Goal: Task Accomplishment & Management: Manage account settings

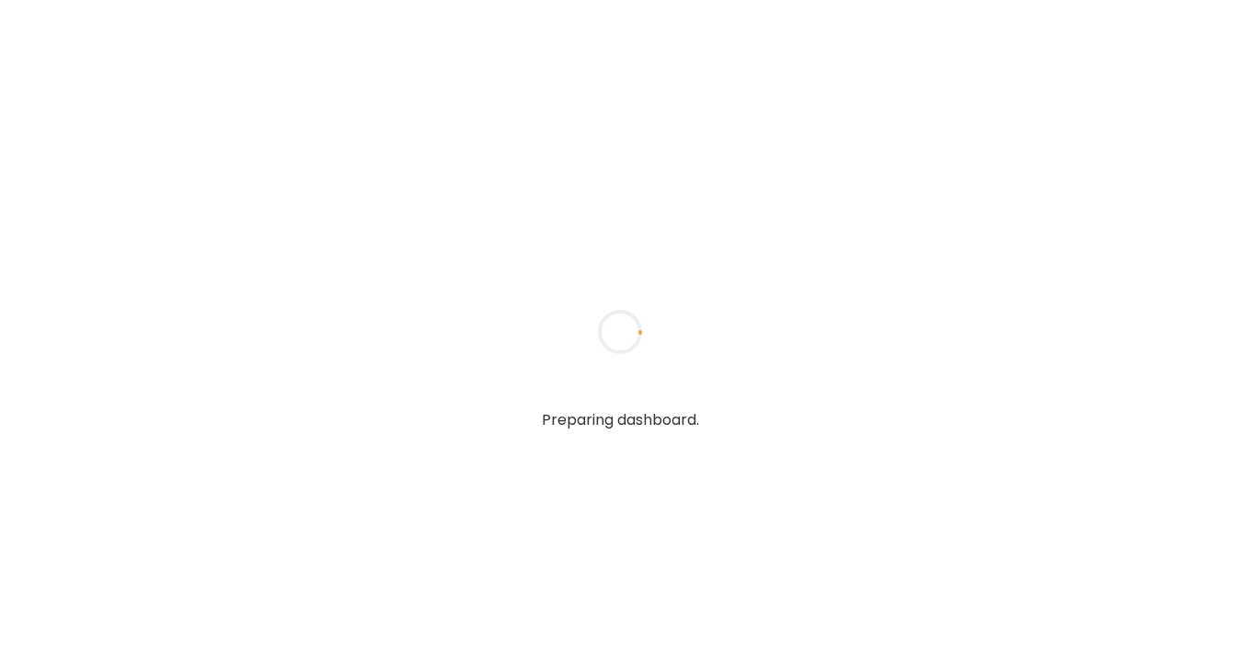
type input "**********"
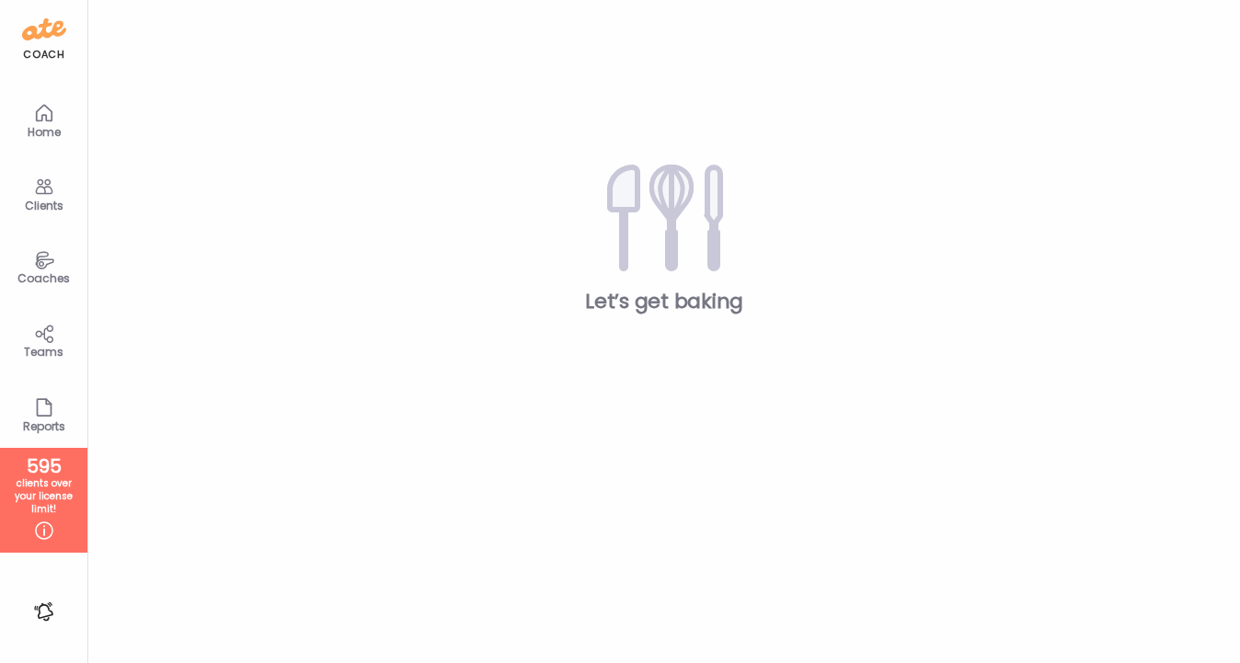
type input "**********"
click at [40, 269] on icon at bounding box center [44, 259] width 22 height 21
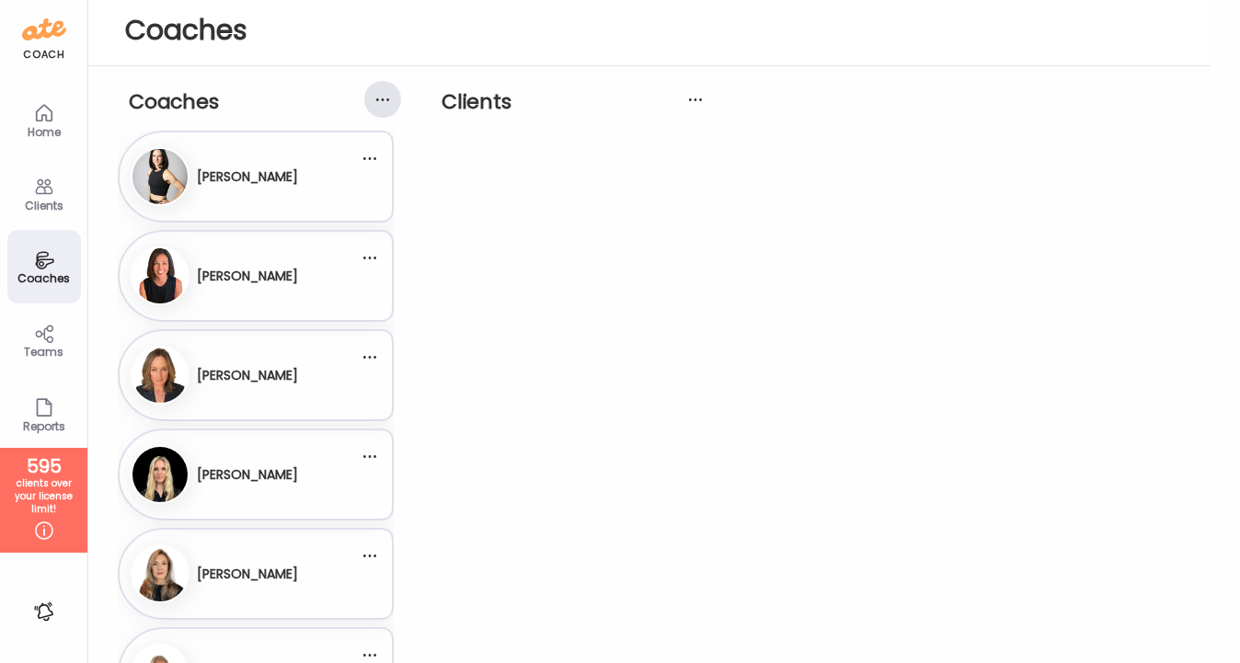
click at [381, 95] on div at bounding box center [382, 99] width 37 height 37
click at [52, 194] on icon at bounding box center [44, 187] width 22 height 22
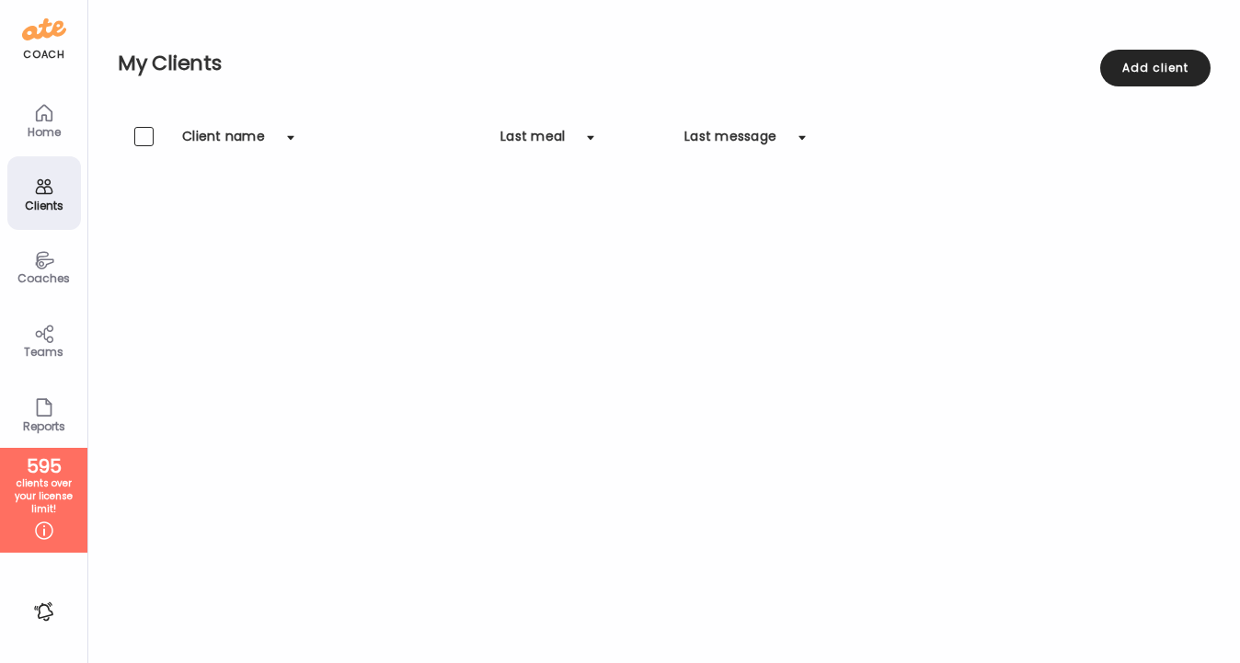
click at [213, 139] on div "Client name" at bounding box center [223, 141] width 83 height 29
click at [281, 139] on div at bounding box center [290, 138] width 37 height 37
click at [36, 269] on icon at bounding box center [44, 259] width 22 height 21
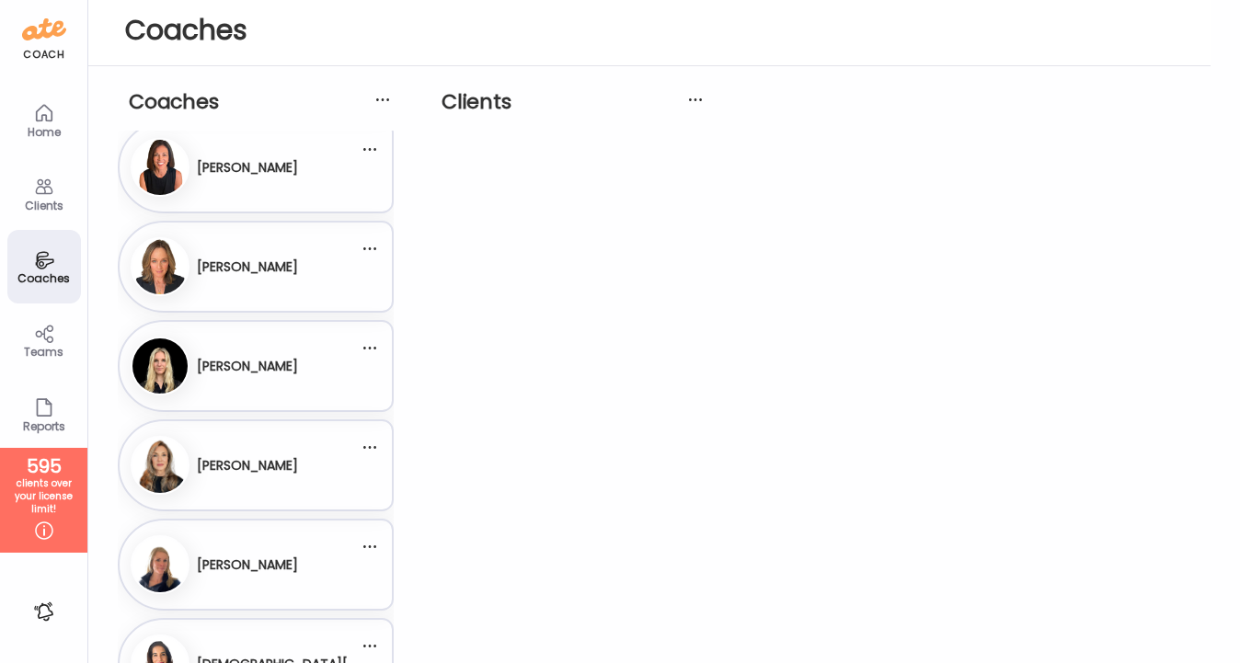
scroll to position [109, 0]
click at [280, 269] on div "Bo Bobbi Rowe" at bounding box center [245, 265] width 228 height 59
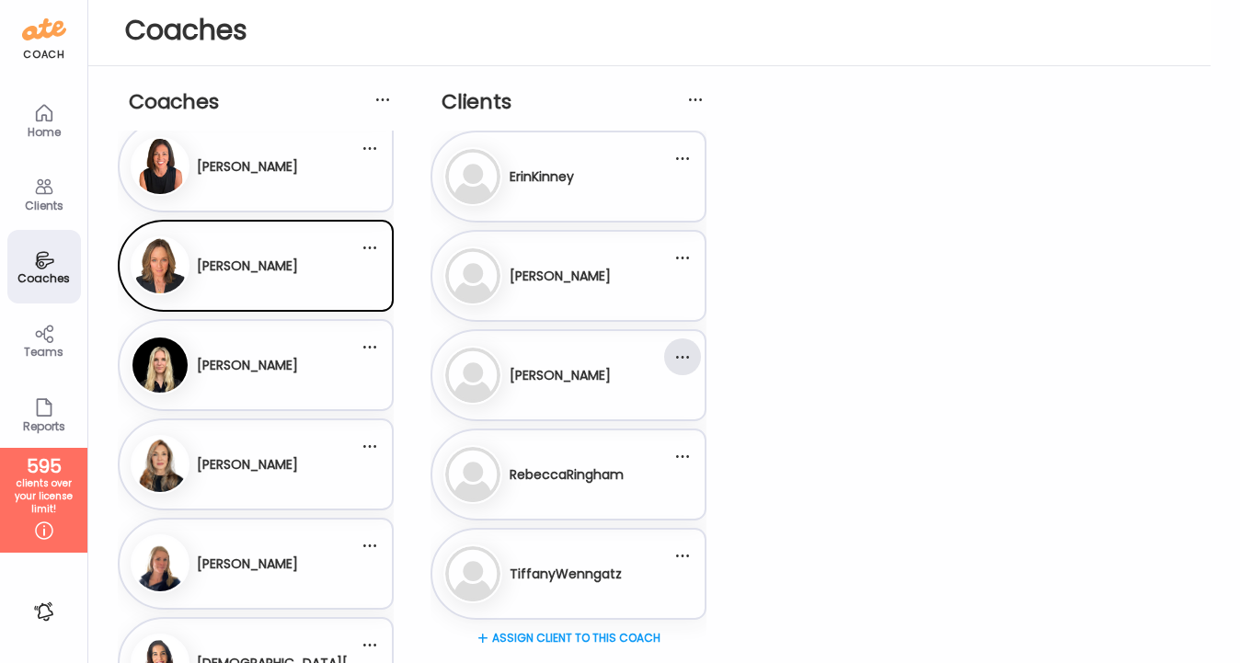
click at [677, 350] on div at bounding box center [682, 357] width 37 height 37
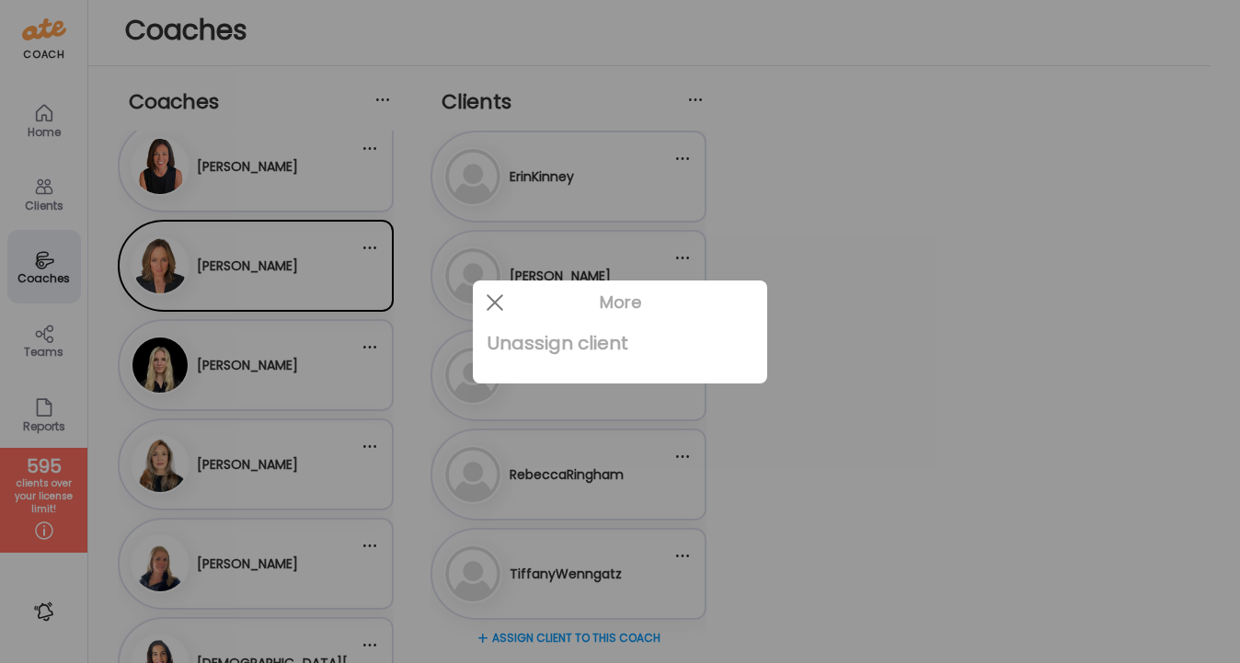
click at [534, 341] on div "Unassign client" at bounding box center [620, 343] width 265 height 37
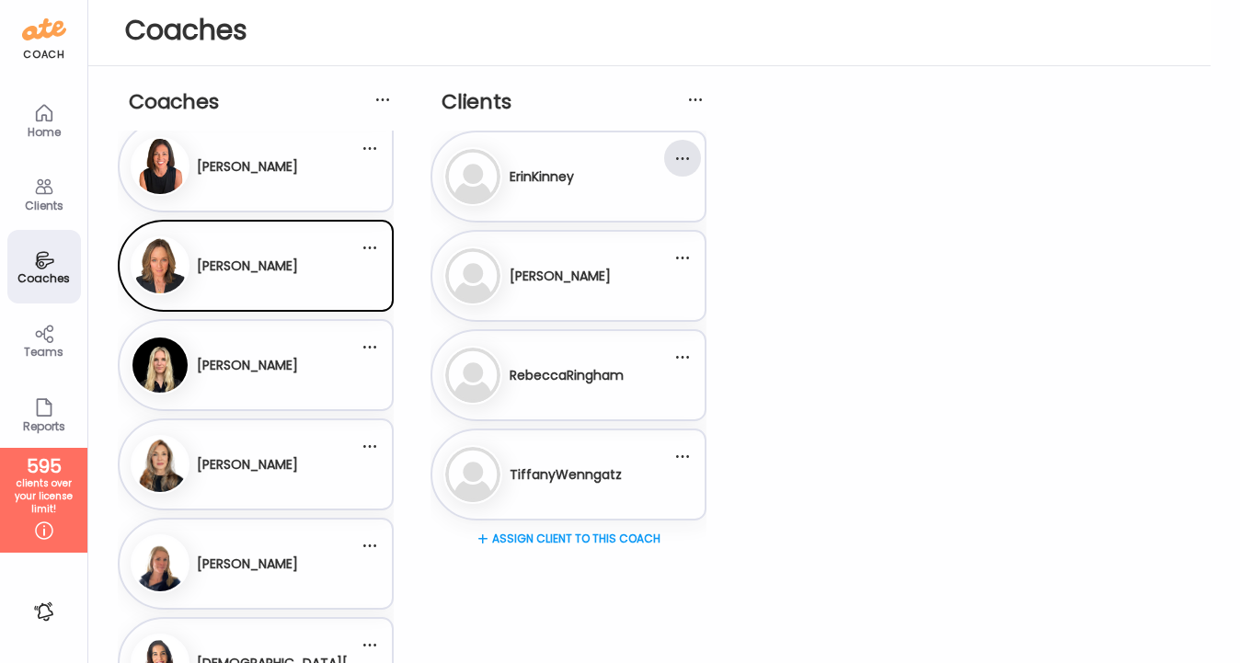
click at [674, 167] on div at bounding box center [682, 158] width 37 height 37
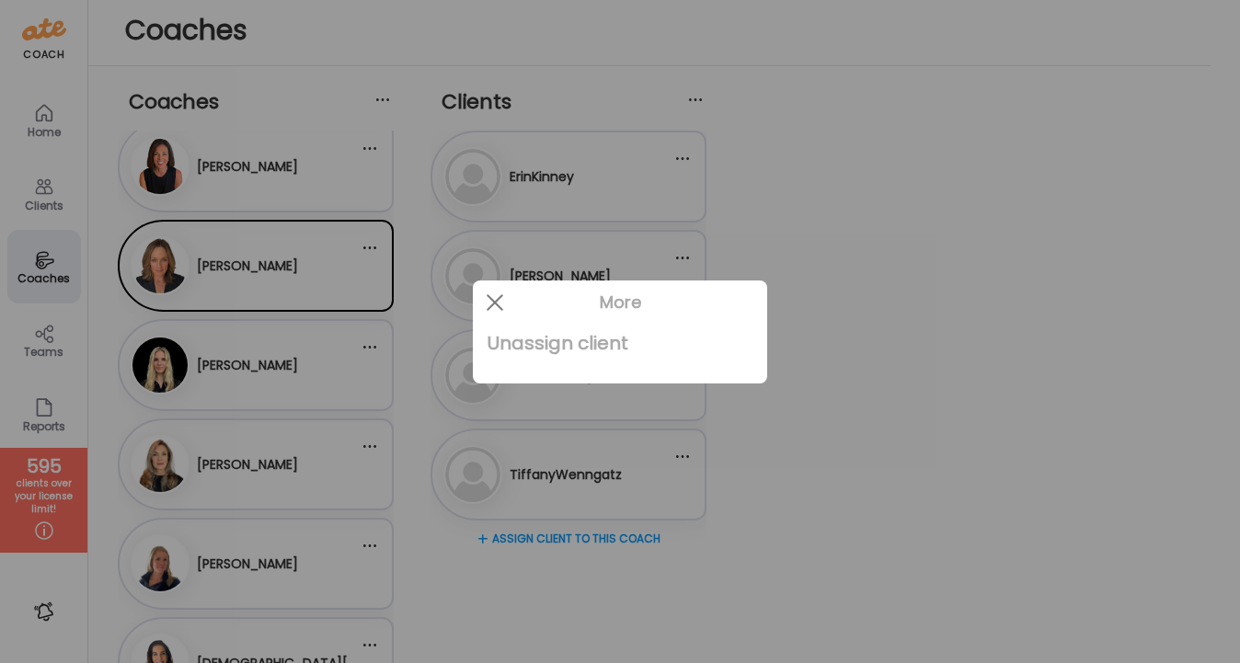
click at [593, 348] on div "Unassign client" at bounding box center [620, 343] width 265 height 37
